Goal: Obtain resource: Download file/media

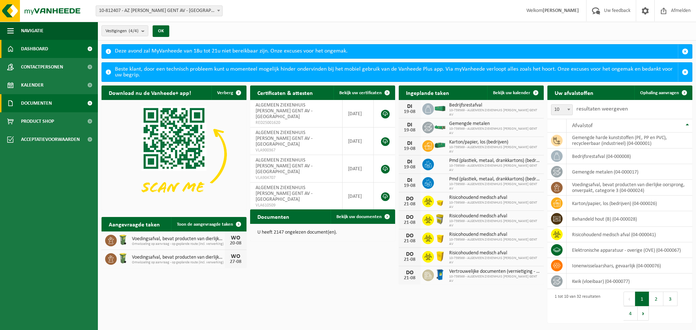
click at [55, 103] on link "Documenten" at bounding box center [49, 103] width 98 height 18
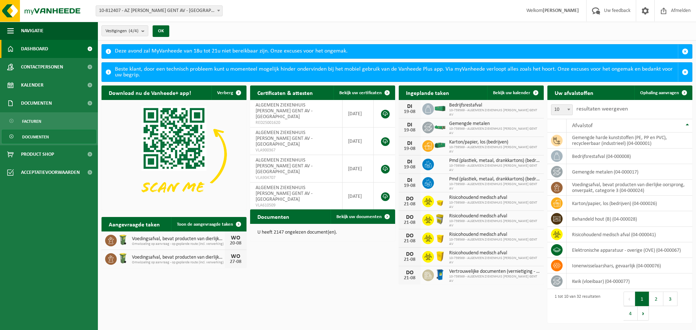
click at [48, 135] on span "Documenten" at bounding box center [35, 137] width 27 height 14
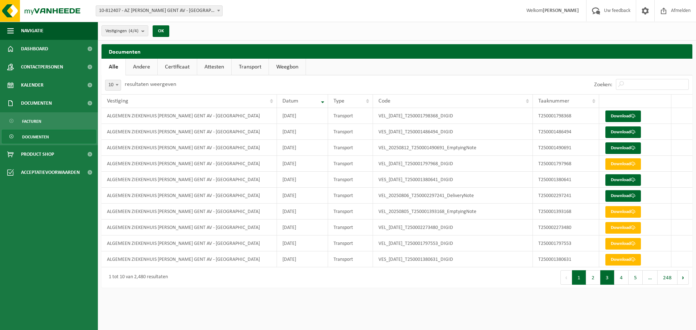
click at [607, 278] on button "3" at bounding box center [607, 277] width 14 height 14
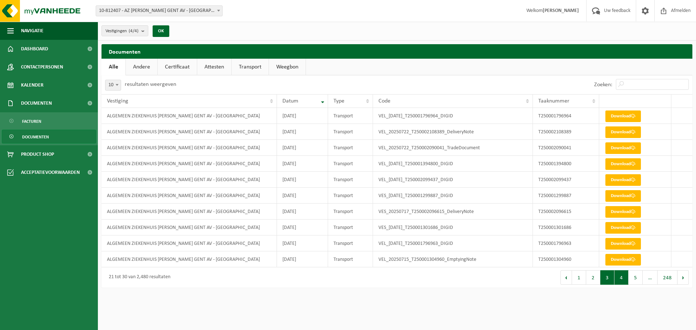
click at [620, 281] on button "4" at bounding box center [621, 277] width 14 height 14
click at [607, 281] on button "3" at bounding box center [607, 277] width 14 height 14
click at [646, 80] on input "Zoeken:" at bounding box center [652, 84] width 73 height 11
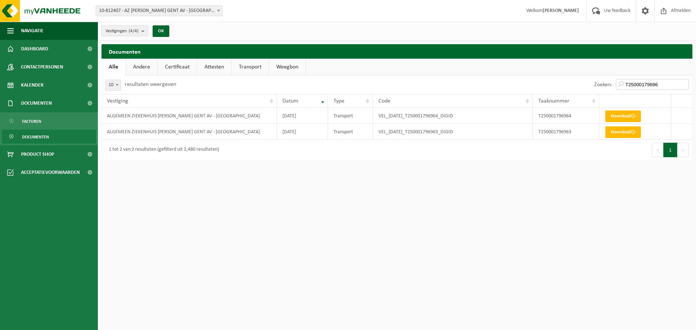
type input "T250001796965"
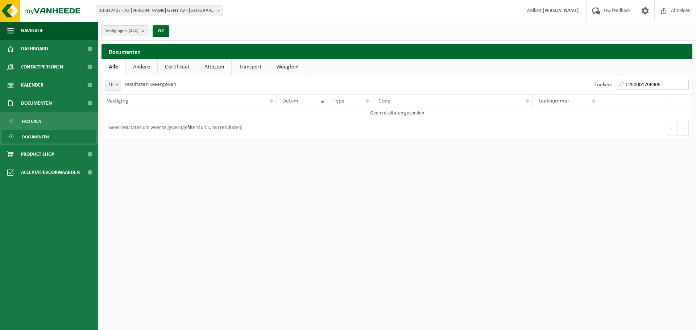
click at [683, 83] on input "T250001796965" at bounding box center [652, 84] width 73 height 11
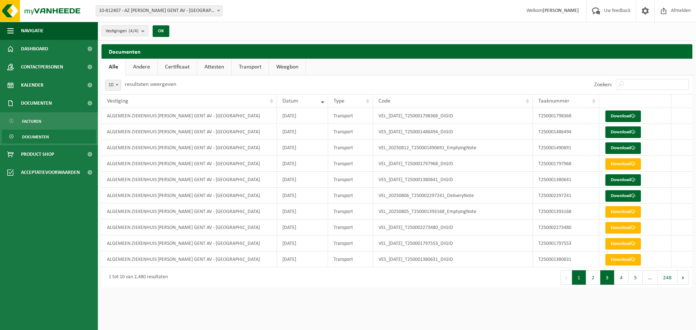
click at [614, 278] on button "3" at bounding box center [607, 277] width 14 height 14
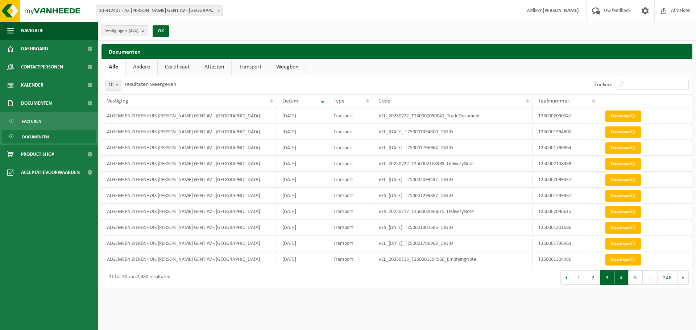
click at [620, 279] on button "4" at bounding box center [621, 277] width 14 height 14
click at [632, 280] on button "5" at bounding box center [635, 277] width 14 height 14
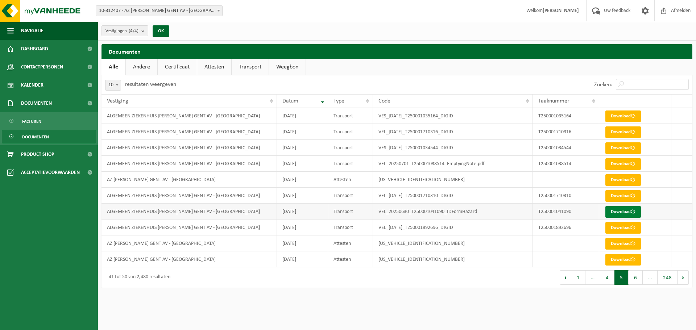
click at [633, 213] on span at bounding box center [633, 211] width 5 height 5
click at [606, 279] on button "4" at bounding box center [607, 277] width 14 height 14
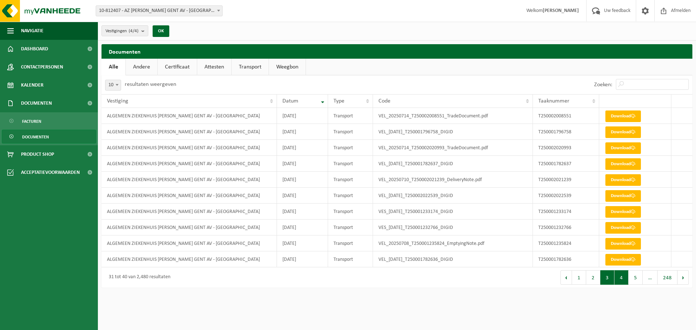
click at [607, 278] on button "3" at bounding box center [607, 277] width 14 height 14
click at [620, 279] on button "4" at bounding box center [621, 277] width 14 height 14
click at [596, 279] on button "2" at bounding box center [593, 277] width 14 height 14
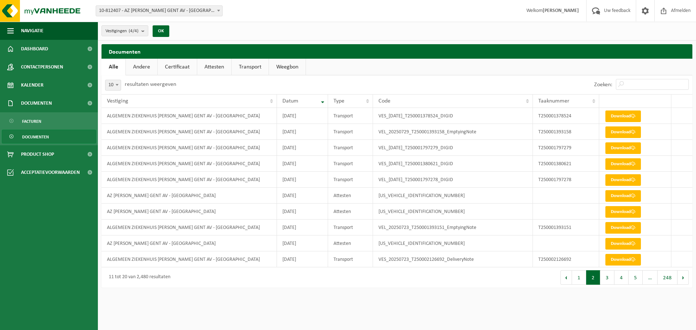
click at [596, 279] on button "2" at bounding box center [593, 277] width 14 height 14
click at [581, 277] on button "1" at bounding box center [579, 277] width 14 height 14
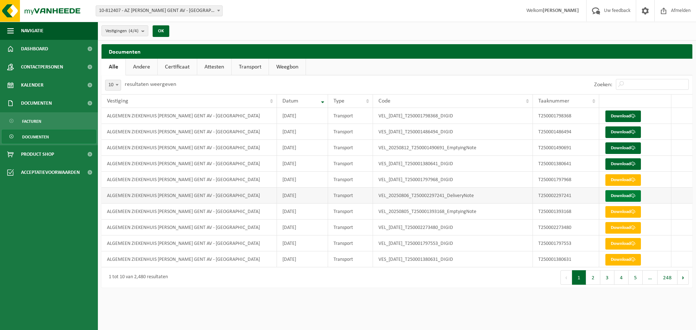
click at [630, 196] on link "Download" at bounding box center [623, 196] width 36 height 12
click at [620, 163] on link "Download" at bounding box center [623, 164] width 36 height 12
click at [615, 146] on link "Download" at bounding box center [623, 148] width 36 height 12
click at [615, 131] on link "Download" at bounding box center [623, 132] width 36 height 12
click at [618, 120] on link "Download" at bounding box center [623, 117] width 36 height 12
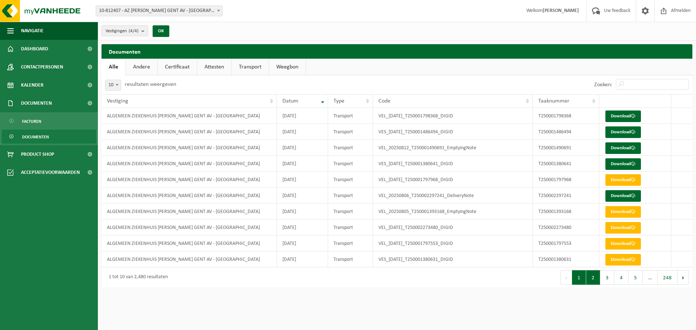
click at [595, 279] on button "2" at bounding box center [593, 277] width 14 height 14
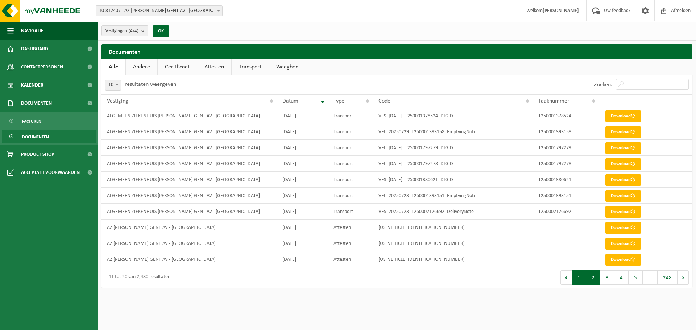
click at [583, 278] on button "1" at bounding box center [579, 277] width 14 height 14
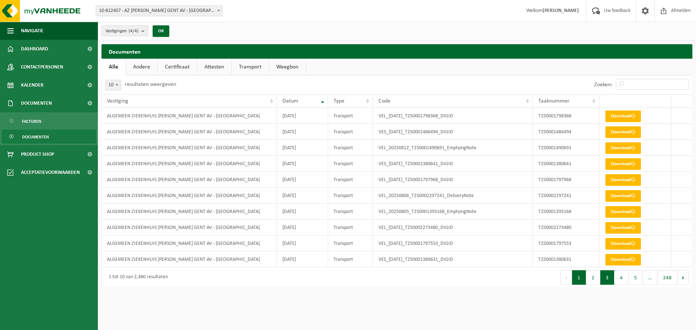
click at [612, 281] on button "3" at bounding box center [607, 277] width 14 height 14
click at [616, 281] on button "4" at bounding box center [621, 277] width 14 height 14
click at [635, 282] on button "5" at bounding box center [635, 277] width 14 height 14
